Goal: Information Seeking & Learning: Learn about a topic

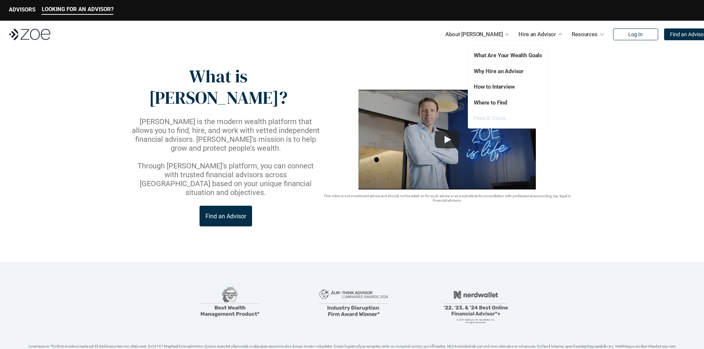
click at [489, 119] on link "Fees & Costs" at bounding box center [490, 118] width 32 height 7
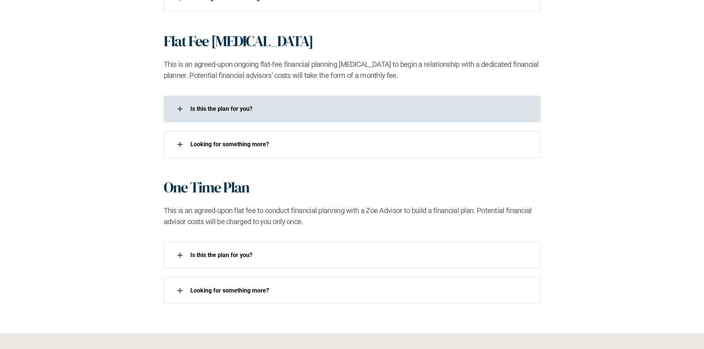
scroll to position [665, 0]
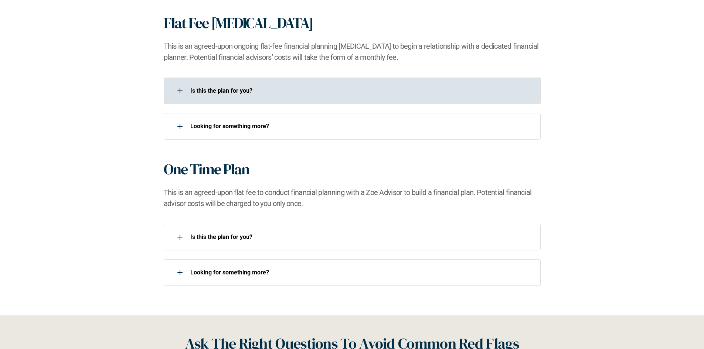
click at [206, 86] on div "Is this the plan for you?​" at bounding box center [347, 91] width 367 height 15
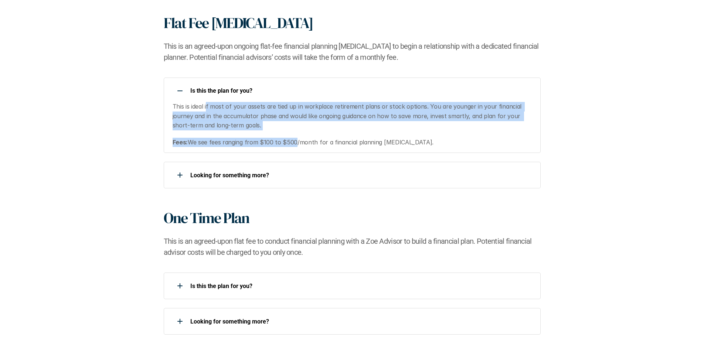
drag, startPoint x: 210, startPoint y: 110, endPoint x: 292, endPoint y: 143, distance: 88.2
click at [292, 143] on div "This is ideal if most of your assets are tied up in workplace retirement plans …" at bounding box center [352, 124] width 359 height 45
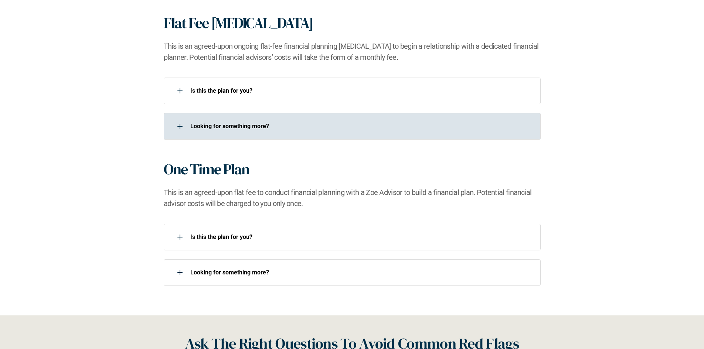
click at [228, 126] on p "Looking for something more?​" at bounding box center [360, 126] width 341 height 7
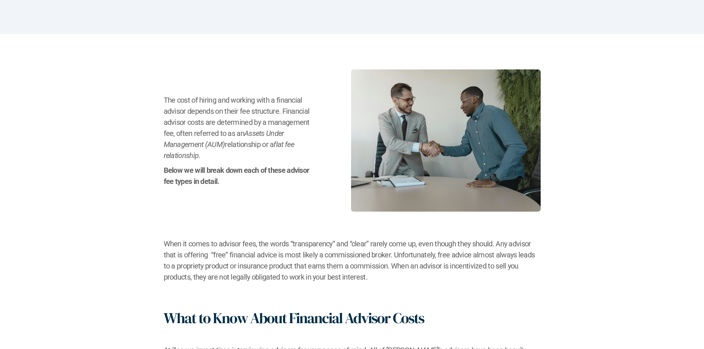
scroll to position [0, 0]
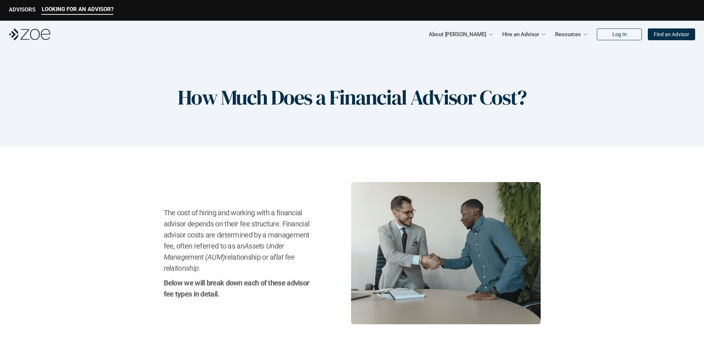
click at [16, 11] on p "ADVISORS" at bounding box center [22, 9] width 27 height 7
